Goal: Information Seeking & Learning: Check status

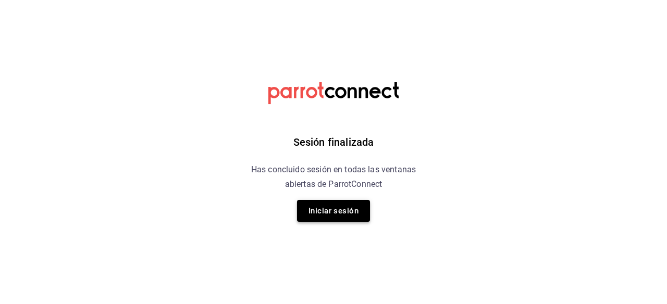
click at [321, 212] on button "Iniciar sesión" at bounding box center [333, 211] width 73 height 22
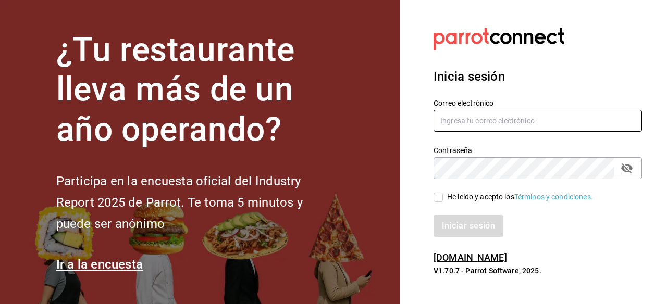
type input "gerenteoperaciones@donmacizo.com"
click at [441, 196] on input "He leído y acepto los Términos y condiciones." at bounding box center [437, 197] width 9 height 9
checkbox input "true"
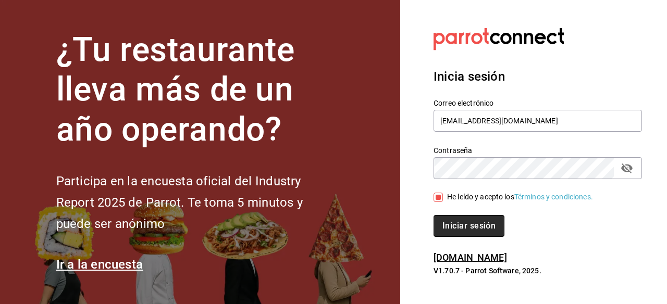
click at [448, 225] on button "Iniciar sesión" at bounding box center [468, 226] width 71 height 22
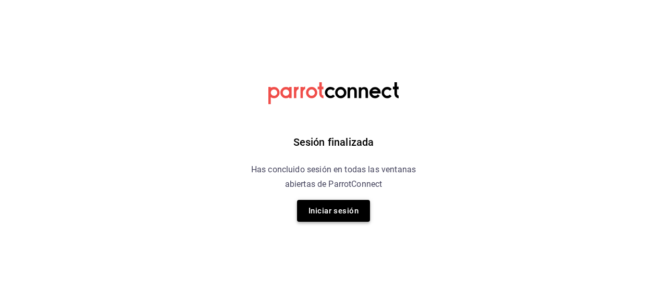
click at [319, 214] on button "Iniciar sesión" at bounding box center [333, 211] width 73 height 22
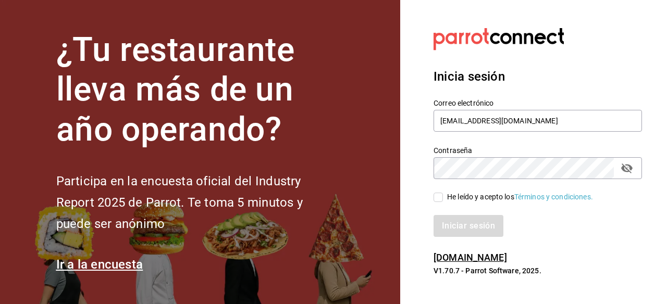
click at [437, 197] on input "He leído y acepto los Términos y condiciones." at bounding box center [437, 197] width 9 height 9
checkbox input "true"
click at [445, 219] on button "Iniciar sesión" at bounding box center [468, 226] width 71 height 22
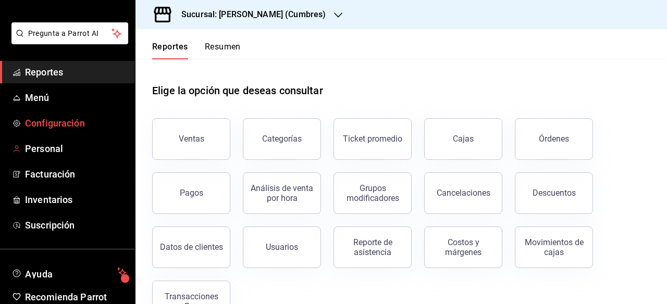
scroll to position [58, 0]
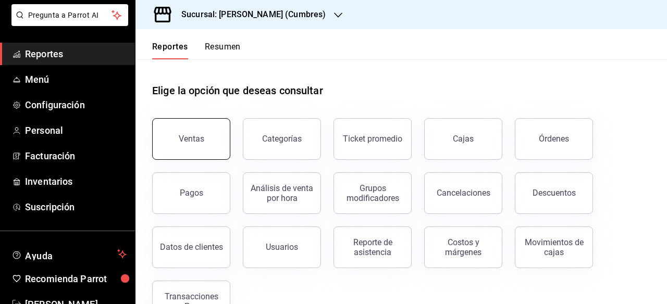
click at [198, 134] on div "Ventas" at bounding box center [192, 139] width 26 height 10
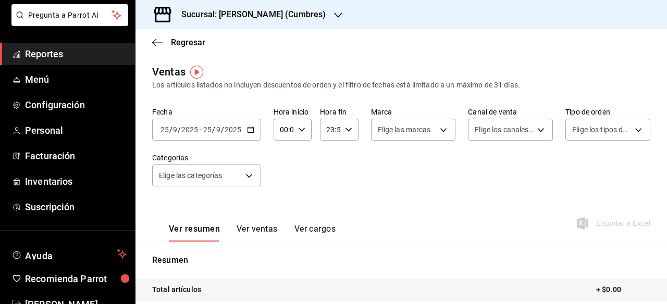
click at [248, 129] on \(Stroke\) "button" at bounding box center [250, 129] width 6 height 1
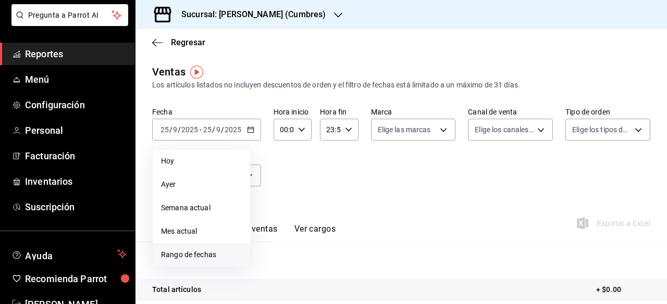
click at [192, 249] on span "Rango de fechas" at bounding box center [201, 254] width 81 height 11
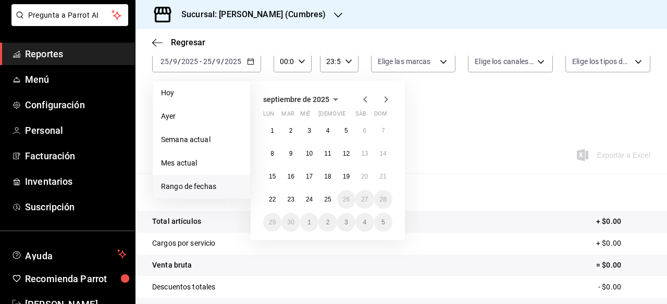
scroll to position [70, 0]
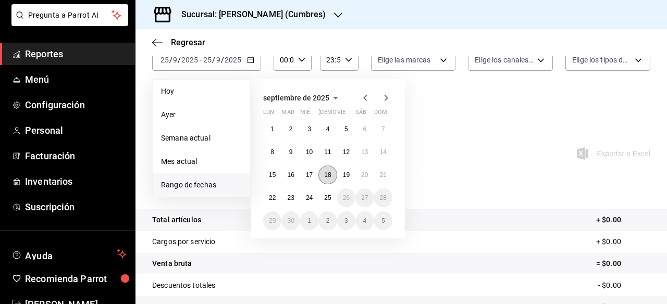
click at [327, 175] on abbr "18" at bounding box center [327, 174] width 7 height 7
click at [323, 194] on button "25" at bounding box center [327, 198] width 18 height 19
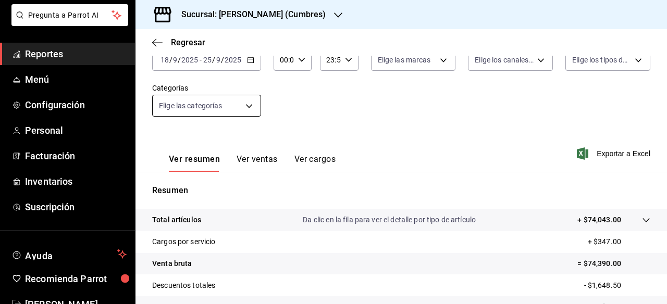
click at [246, 106] on body "Pregunta a Parrot AI Reportes Menú Configuración Personal Facturación Inventari…" at bounding box center [333, 152] width 667 height 304
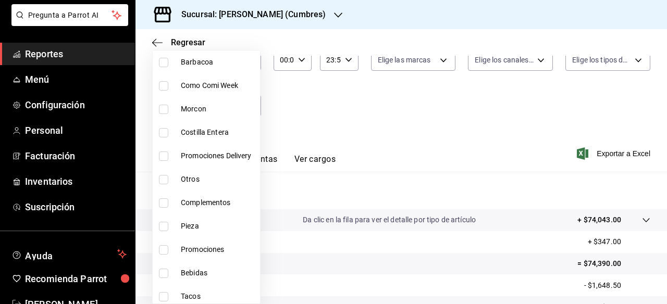
scroll to position [226, 0]
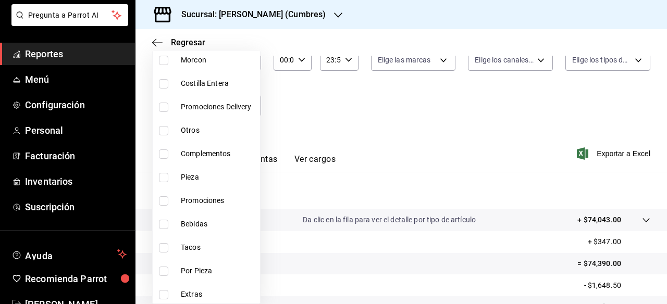
click at [166, 201] on input "checkbox" at bounding box center [163, 200] width 9 height 9
checkbox input "true"
type input "3b01eef0-6e4b-405a-8f00-139fb0a9df6d"
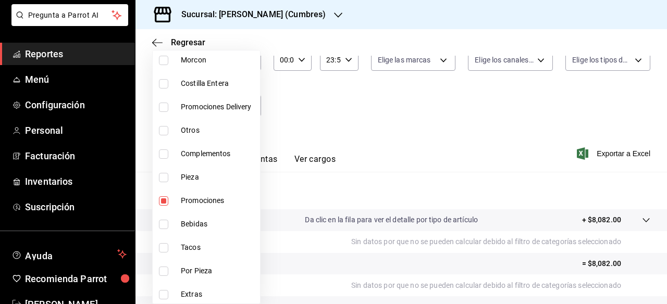
click at [342, 112] on div at bounding box center [333, 152] width 667 height 304
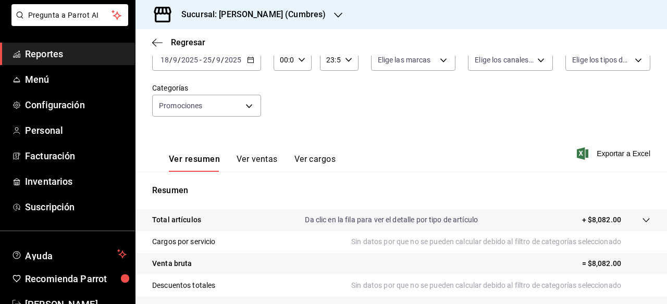
click at [258, 161] on button "Ver ventas" at bounding box center [256, 163] width 41 height 18
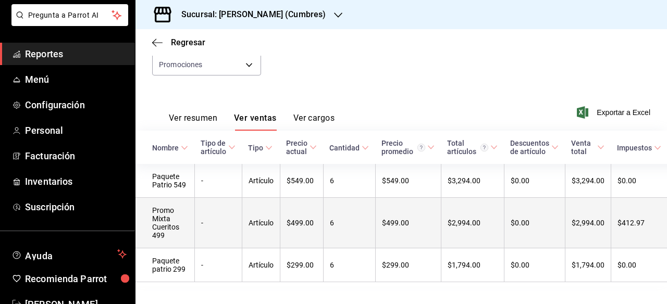
scroll to position [124, 0]
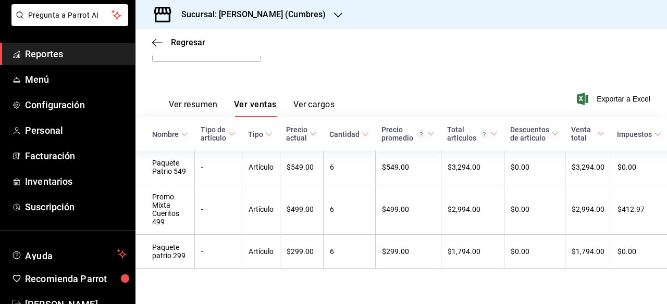
click at [313, 19] on div "Sucursal: [PERSON_NAME] (Cumbres)" at bounding box center [245, 14] width 203 height 29
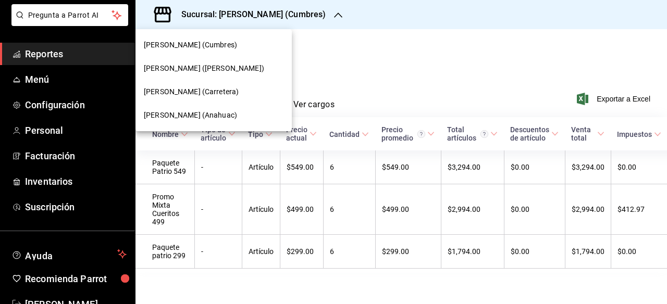
click at [216, 92] on span "[PERSON_NAME] (Carretera)" at bounding box center [191, 91] width 95 height 11
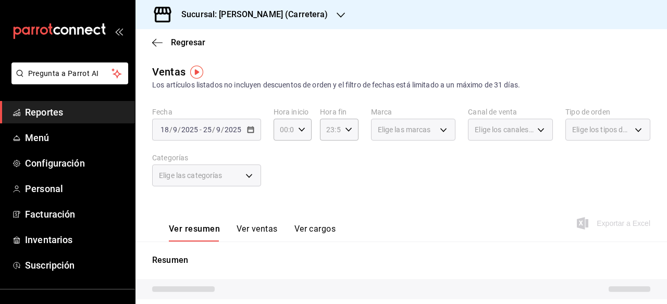
click at [253, 227] on button "Ver ventas" at bounding box center [256, 233] width 41 height 18
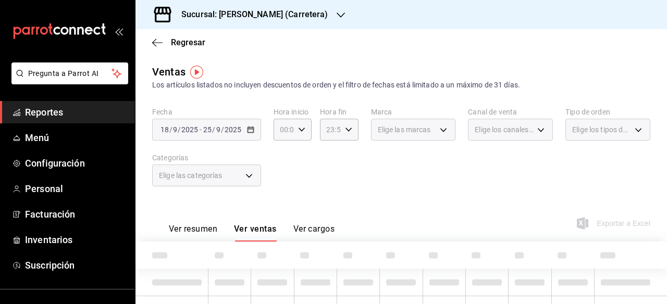
click at [248, 172] on div "Elige las categorías" at bounding box center [206, 176] width 109 height 22
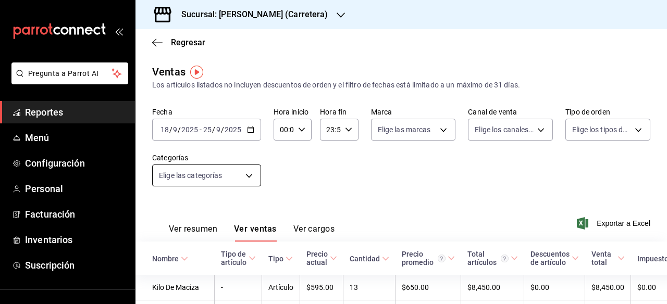
click at [246, 177] on body "Pregunta a Parrot AI Reportes Menú Configuración Personal Facturación Inventari…" at bounding box center [333, 152] width 667 height 304
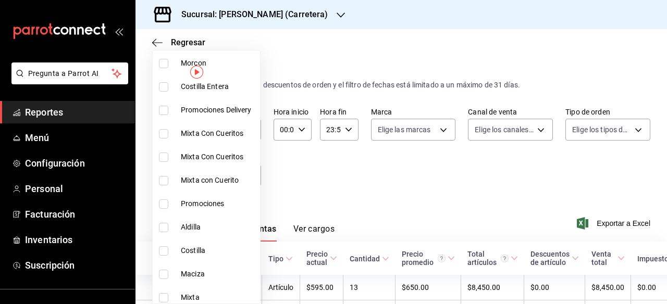
scroll to position [249, 0]
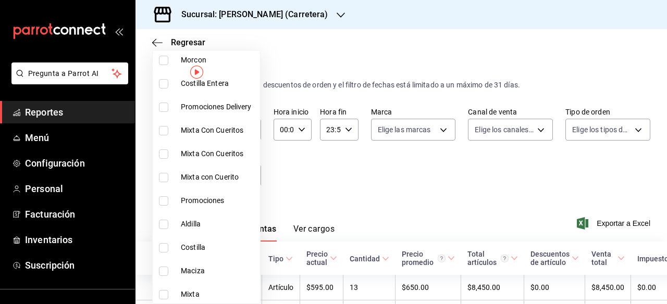
click at [162, 204] on input "checkbox" at bounding box center [163, 200] width 9 height 9
checkbox input "true"
type input "e8e6400d-8bf1-428a-a692-34752fe2d9ec"
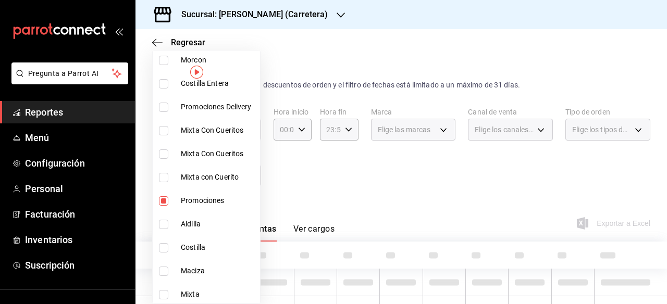
click at [346, 184] on div at bounding box center [333, 152] width 667 height 304
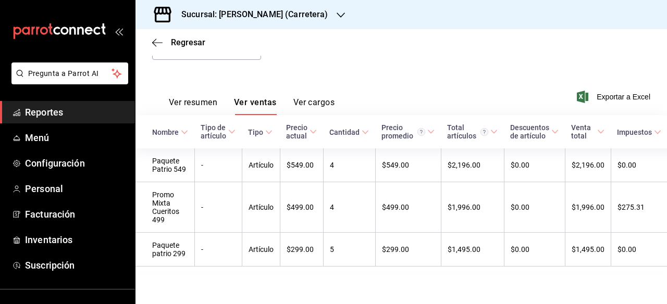
scroll to position [134, 0]
